Goal: Transaction & Acquisition: Purchase product/service

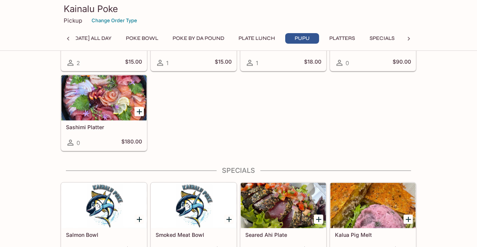
scroll to position [603, 0]
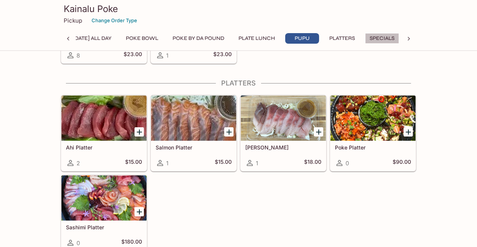
click at [381, 38] on button "Specials" at bounding box center [382, 38] width 34 height 11
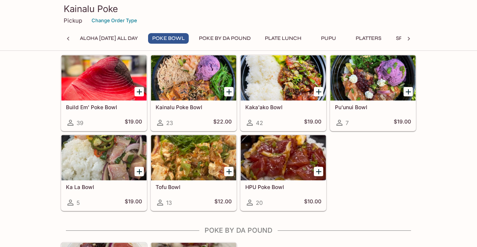
scroll to position [137, 0]
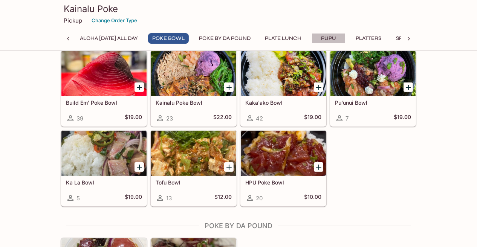
click at [329, 38] on button "Pupu" at bounding box center [329, 38] width 34 height 11
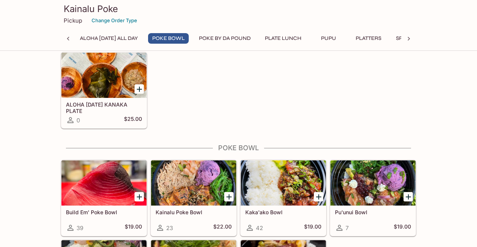
scroll to position [329, 0]
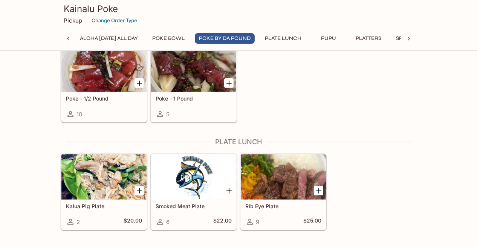
click at [122, 189] on div at bounding box center [103, 177] width 85 height 45
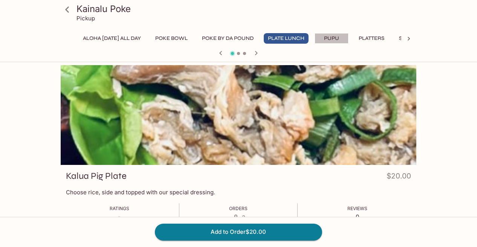
click at [336, 40] on button "Pupu" at bounding box center [332, 38] width 34 height 11
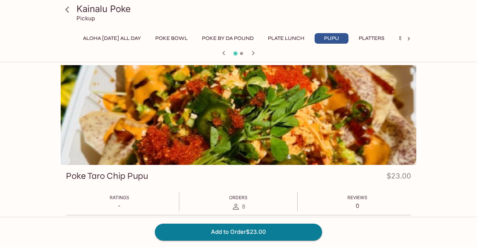
scroll to position [201, 0]
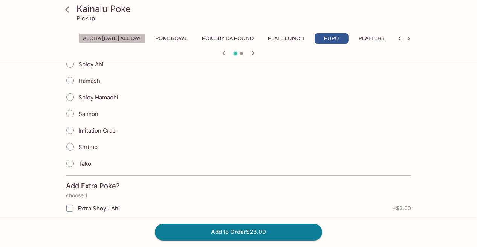
click at [131, 40] on button "ALOHA [DATE] ALL DAY" at bounding box center [112, 38] width 66 height 11
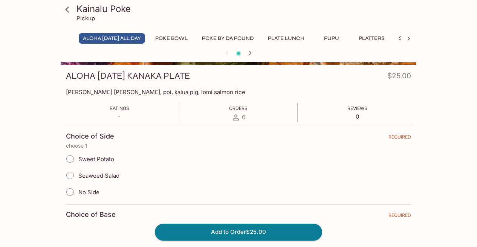
scroll to position [0, 0]
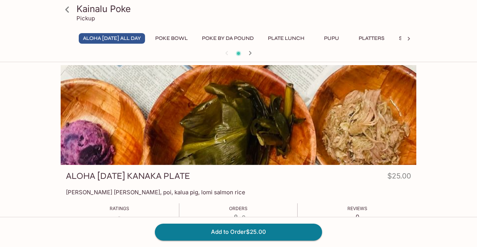
scroll to position [299, 0]
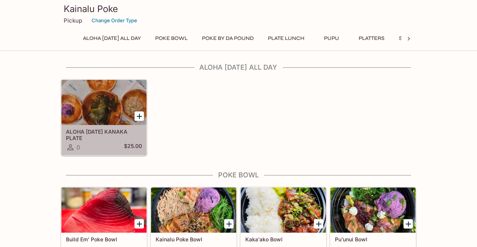
click at [99, 112] on div at bounding box center [103, 102] width 85 height 45
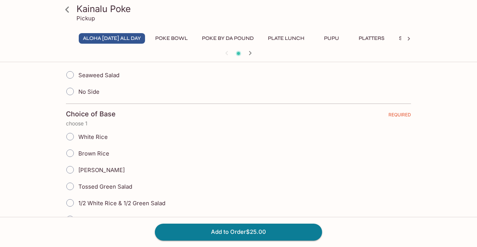
scroll to position [100, 0]
